Goal: Task Accomplishment & Management: Complete application form

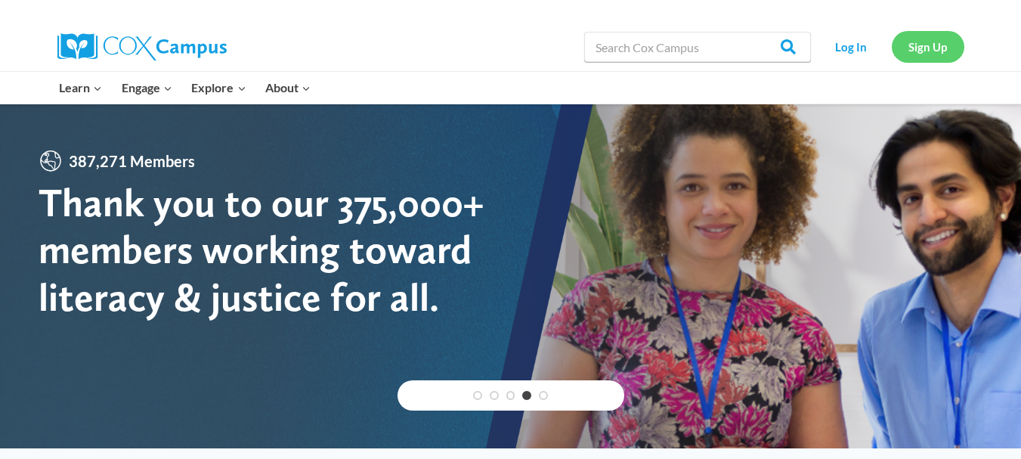
click at [923, 43] on link "Sign Up" at bounding box center [928, 46] width 73 height 31
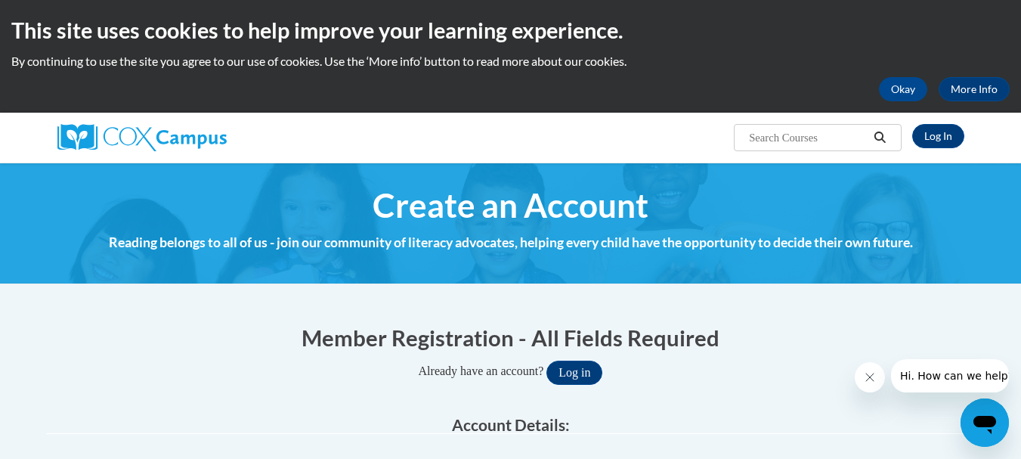
click at [492, 218] on span "Create an Account" at bounding box center [511, 205] width 276 height 40
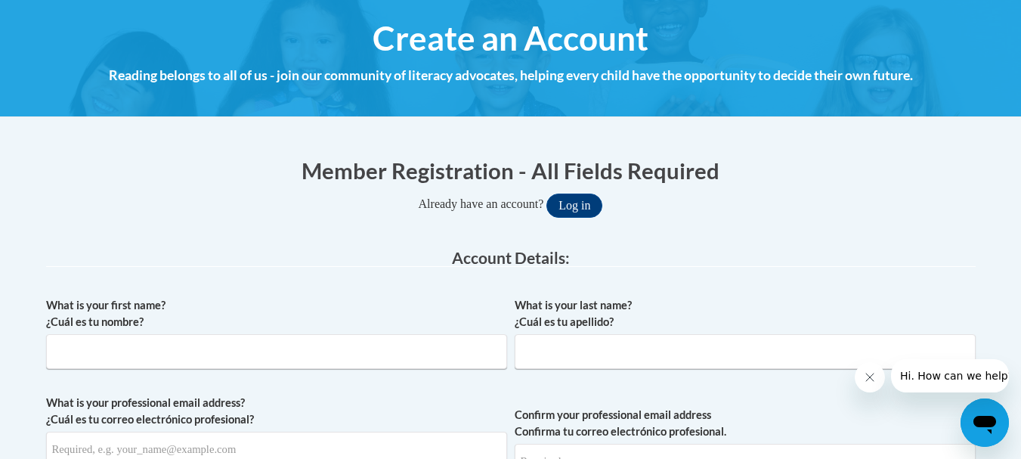
scroll to position [171, 0]
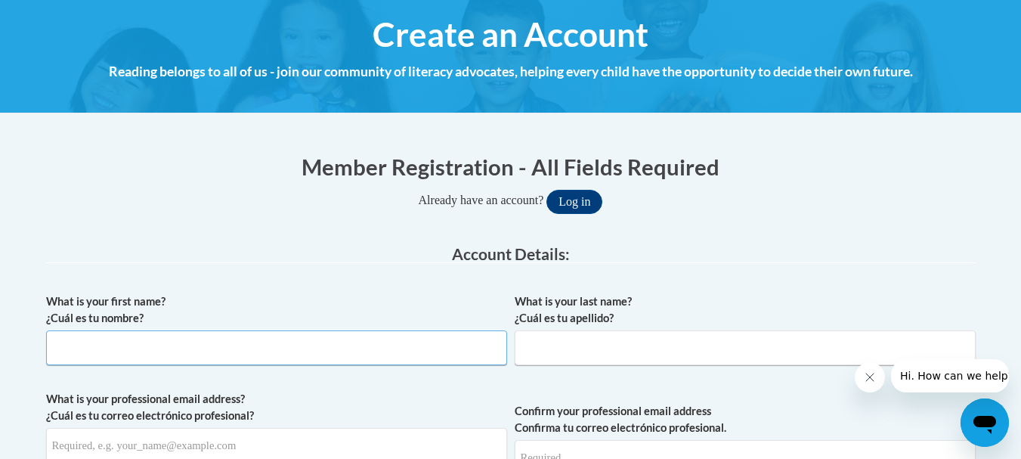
click at [60, 350] on input "What is your first name? ¿Cuál es tu nombre?" at bounding box center [276, 347] width 461 height 35
type input "[PERSON_NAME]"
type input "[EMAIL_ADDRESS][DOMAIN_NAME]"
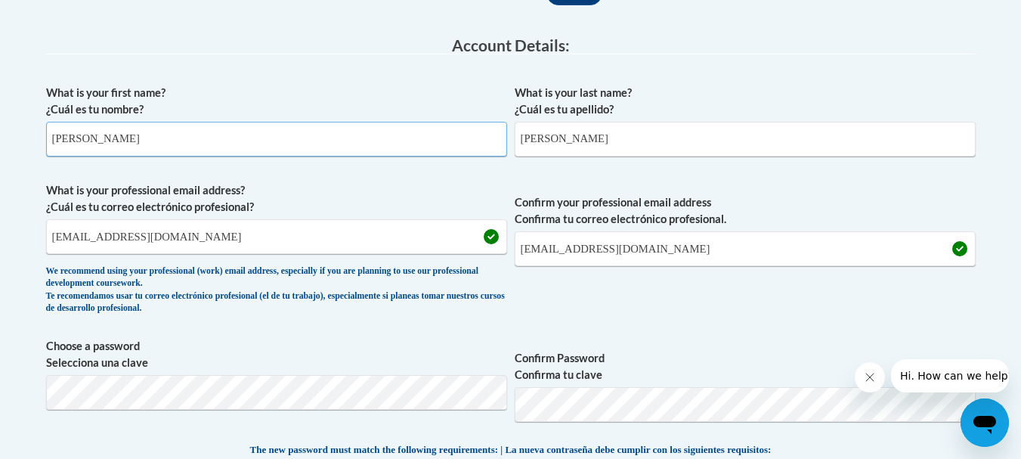
scroll to position [392, 0]
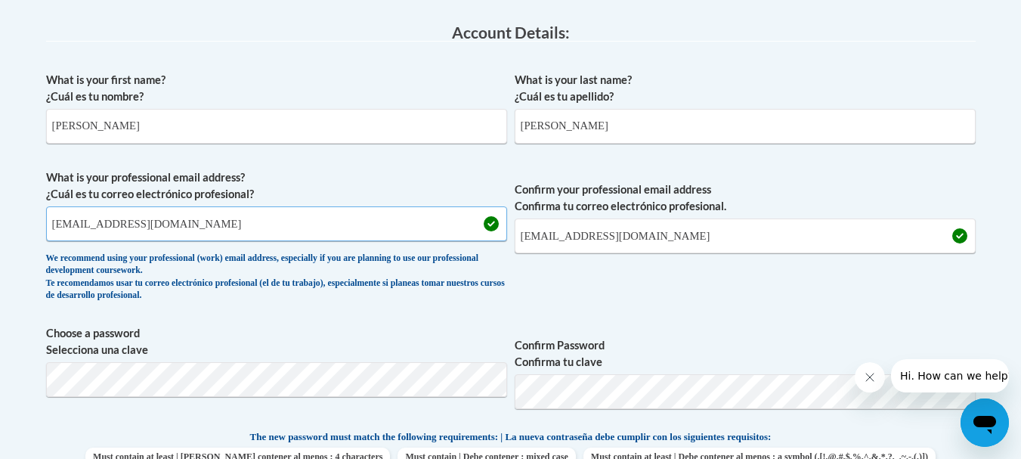
click at [231, 228] on input "[EMAIL_ADDRESS][DOMAIN_NAME]" at bounding box center [276, 223] width 461 height 35
type input "[EMAIL_ADDRESS][DOMAIN_NAME]"
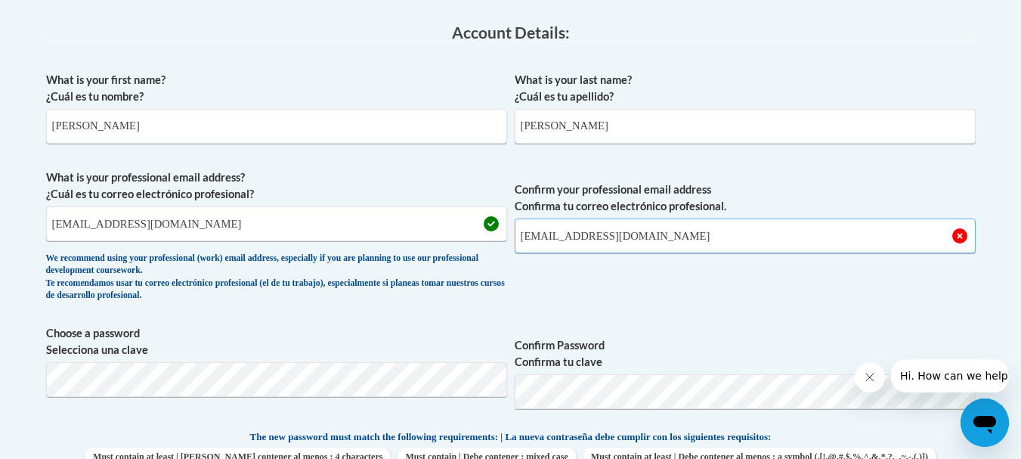
click at [658, 243] on input "[EMAIL_ADDRESS][DOMAIN_NAME]" at bounding box center [745, 235] width 461 height 35
type input "[EMAIL_ADDRESS][DOMAIN_NAME]"
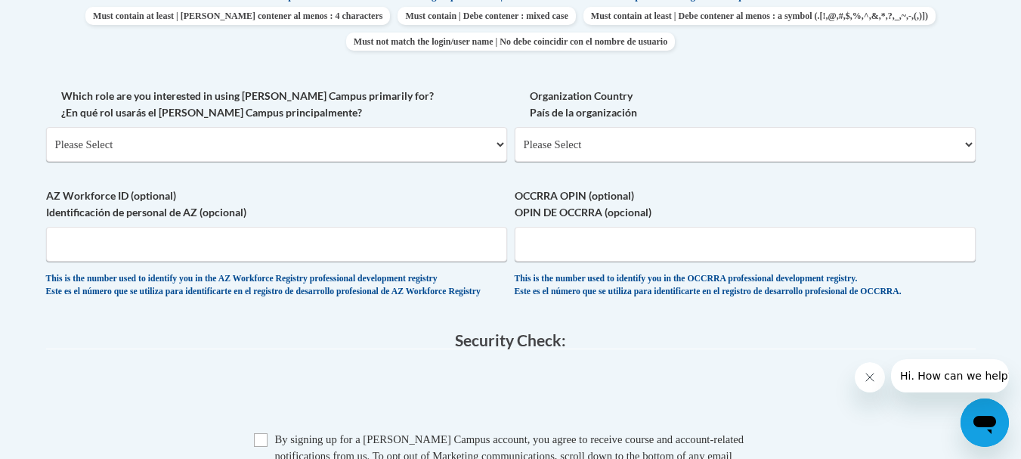
scroll to position [827, 0]
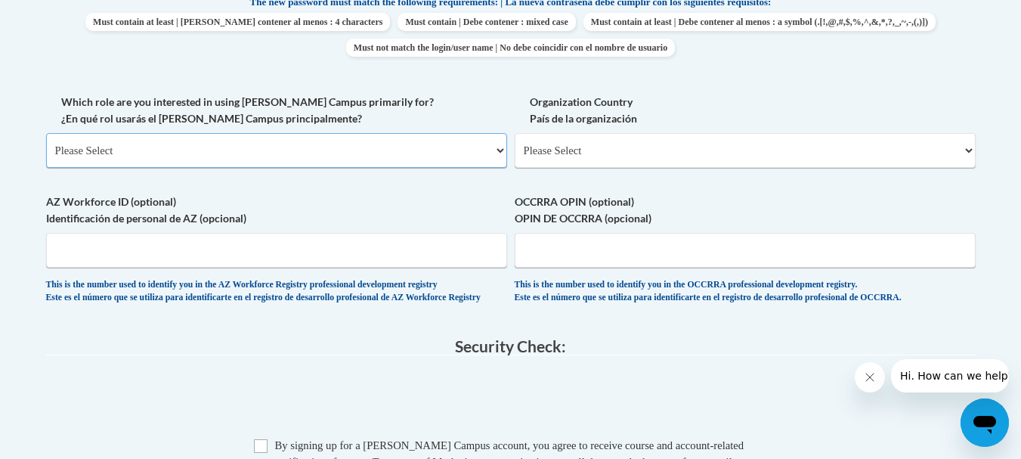
click at [355, 152] on select "Please Select College/University | Colegio/Universidad Community/Nonprofit Part…" at bounding box center [276, 150] width 461 height 35
select select "fbf2d438-af2f-41f8-98f1-81c410e29de3"
click at [46, 133] on select "Please Select College/University | Colegio/Universidad Community/Nonprofit Part…" at bounding box center [276, 150] width 461 height 35
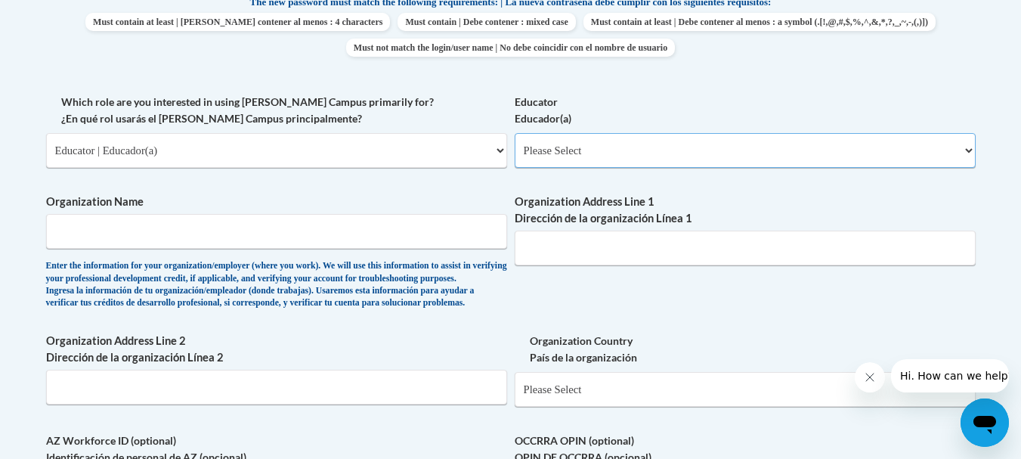
click at [581, 135] on select "Please Select Early Learning/Daycare Teacher/Family Home Care Provider | Maestr…" at bounding box center [745, 150] width 461 height 35
select select "6732b29e-f5f4-40e4-a595-7dafd2b8fb29"
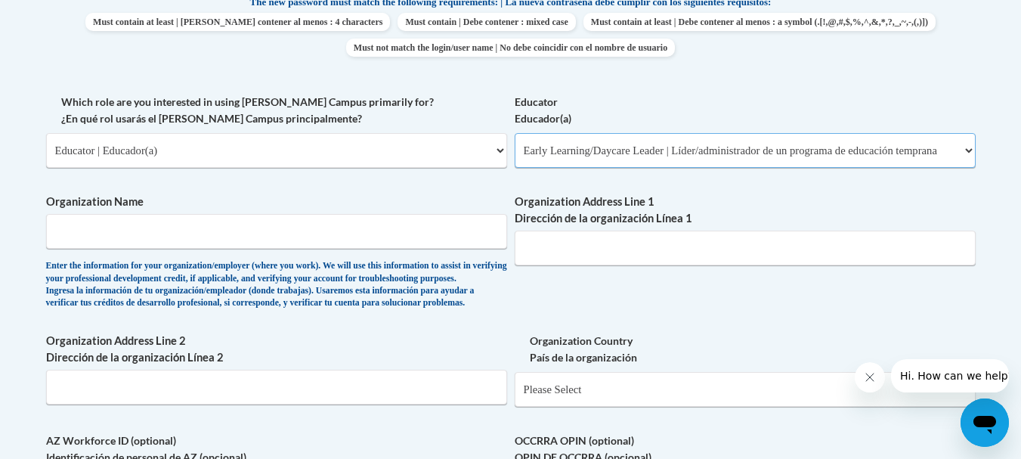
click at [515, 133] on select "Please Select Early Learning/Daycare Teacher/Family Home Care Provider | Maestr…" at bounding box center [745, 150] width 461 height 35
click at [355, 232] on input "Organization Name" at bounding box center [276, 231] width 461 height 35
click at [76, 233] on input "lccaaHeadStart" at bounding box center [276, 231] width 461 height 35
click at [101, 231] on input "lccaa HeadStart" at bounding box center [276, 231] width 461 height 35
type input "lccaa HeadStart"
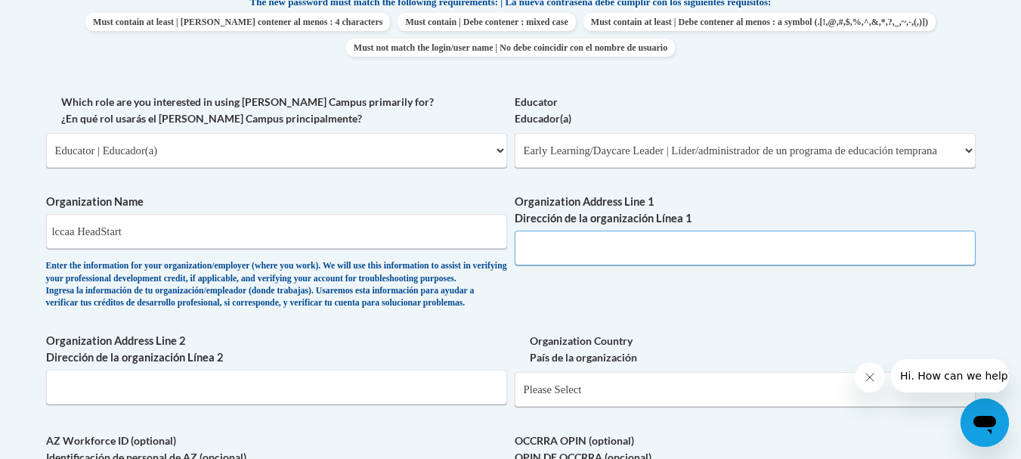
click at [554, 243] on input "Organization Address Line 1 Dirección de la organización Línea 1" at bounding box center [745, 248] width 461 height 35
